Goal: Information Seeking & Learning: Learn about a topic

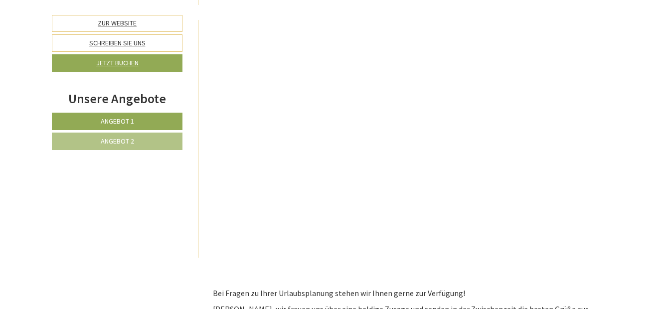
scroll to position [3723, 0]
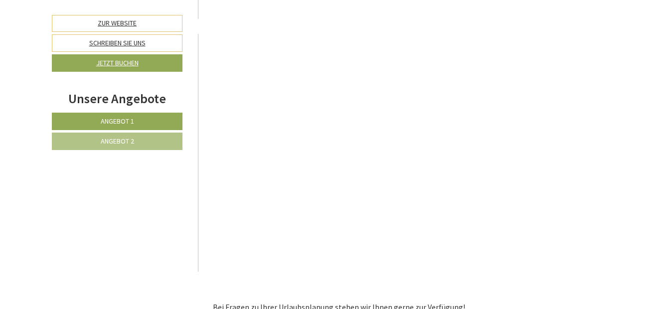
click at [464, 301] on p "Bei Fragen zu Ihrer Urlaubsplanung stehen wir Ihnen gerne zur Verfügung!" at bounding box center [409, 306] width 393 height 11
click at [109, 137] on span "Angebot 2" at bounding box center [117, 141] width 33 height 9
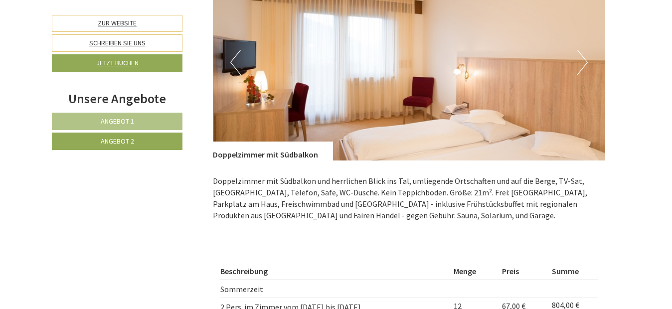
scroll to position [690, 0]
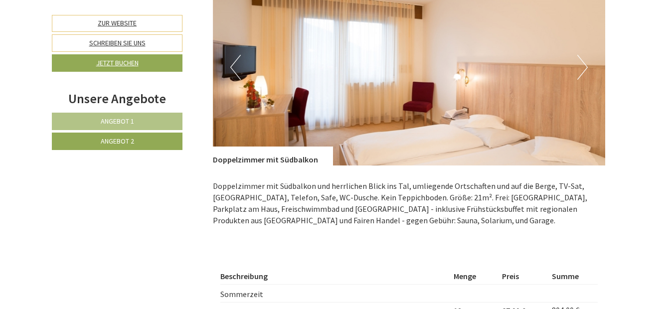
click at [585, 56] on button "Next" at bounding box center [582, 67] width 10 height 25
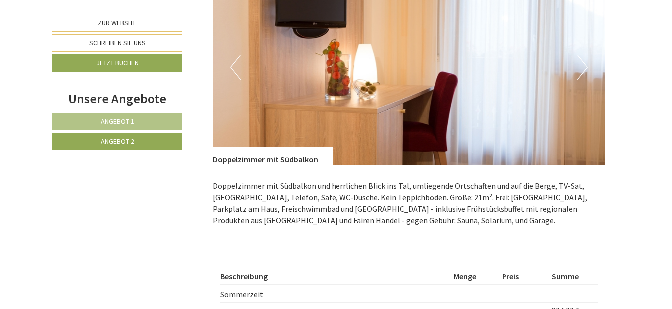
click at [585, 56] on button "Next" at bounding box center [582, 67] width 10 height 25
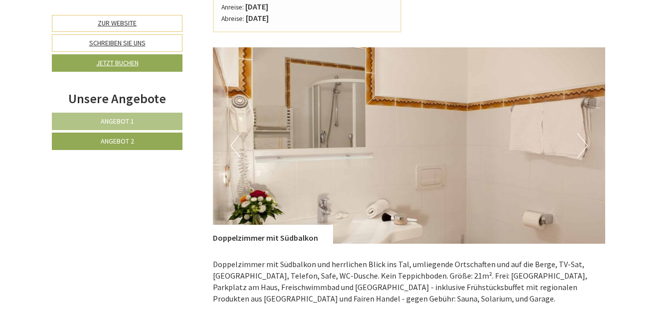
scroll to position [640, 0]
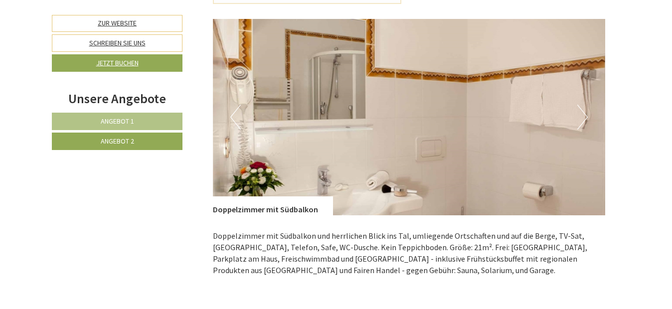
click at [585, 118] on button "Next" at bounding box center [582, 117] width 10 height 25
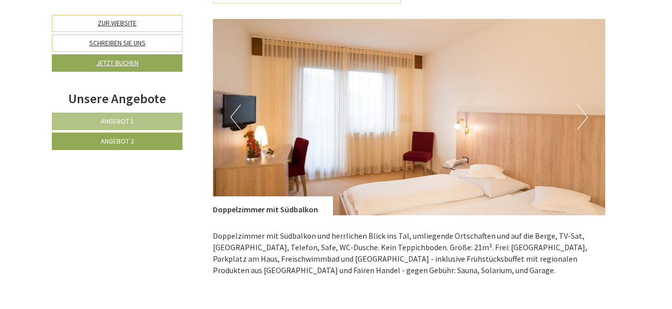
click at [585, 118] on button "Next" at bounding box center [582, 117] width 10 height 25
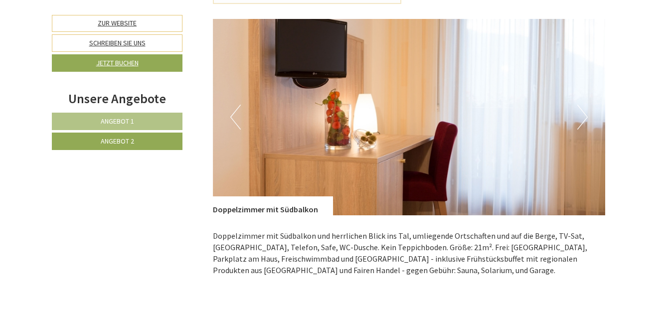
click at [581, 114] on button "Next" at bounding box center [582, 117] width 10 height 25
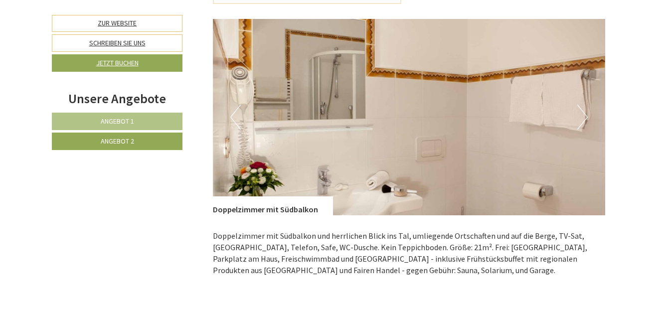
click at [581, 114] on button "Next" at bounding box center [582, 117] width 10 height 25
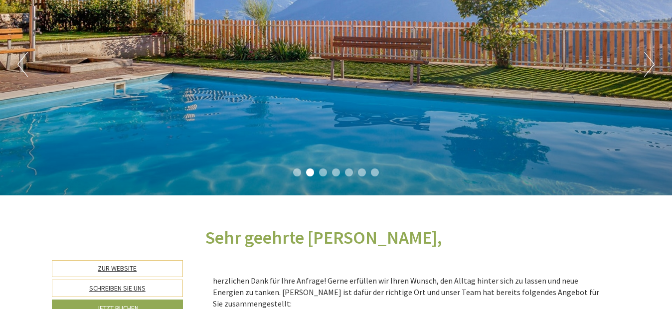
scroll to position [92, 0]
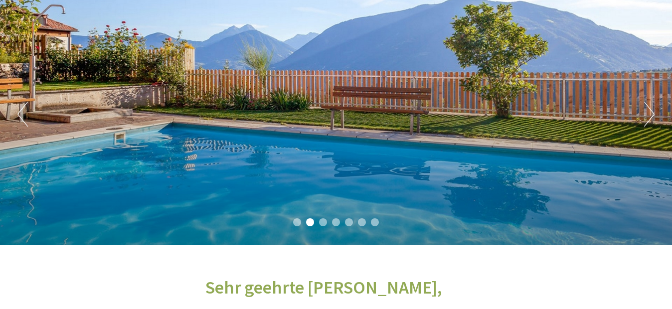
click at [318, 226] on ul "1 2 3 4 5 6 7" at bounding box center [336, 223] width 672 height 11
